Goal: Task Accomplishment & Management: Use online tool/utility

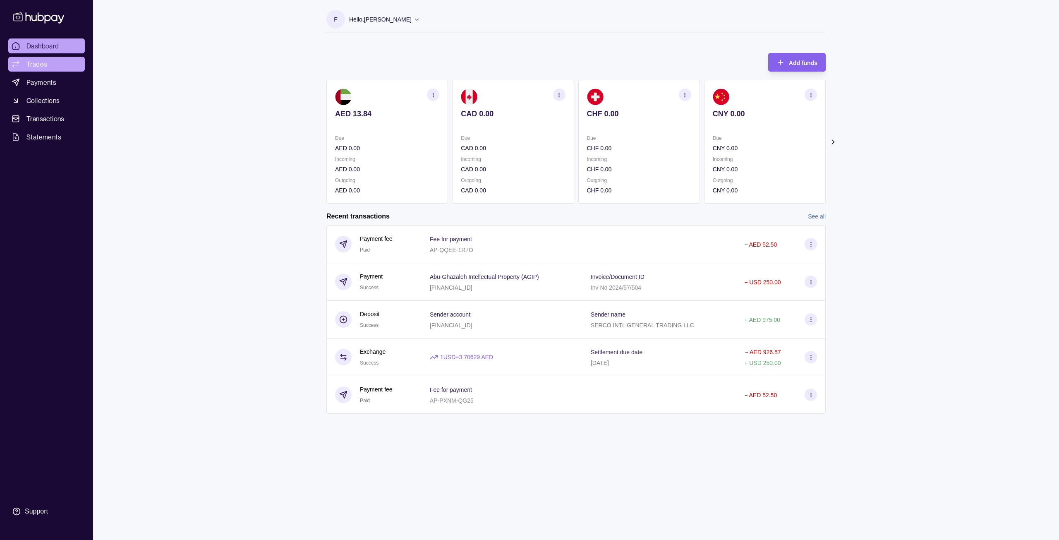
click at [45, 67] on span "Trades" at bounding box center [36, 64] width 21 height 10
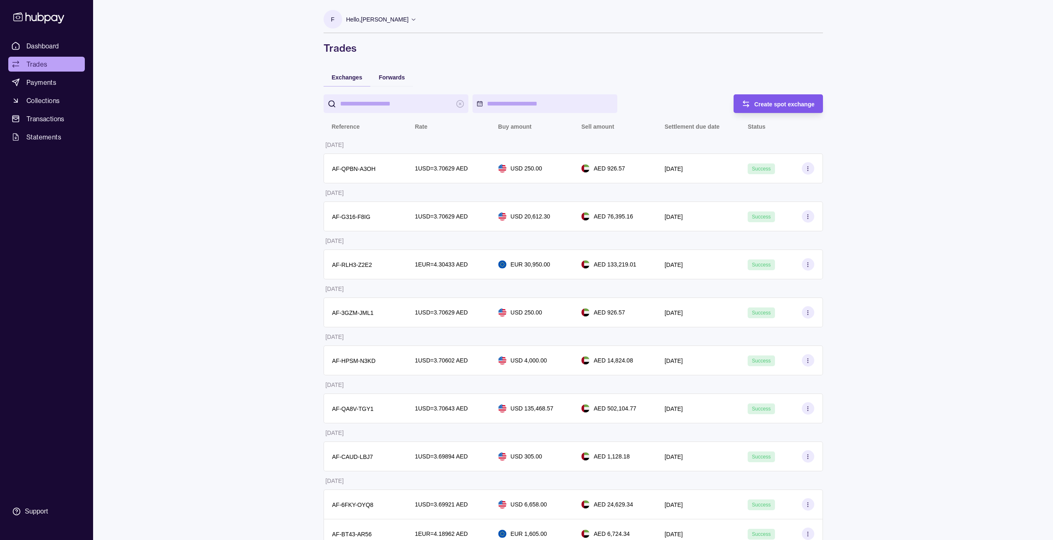
click at [804, 104] on span "Create spot exchange" at bounding box center [784, 104] width 60 height 7
